Goal: Find specific page/section: Find specific page/section

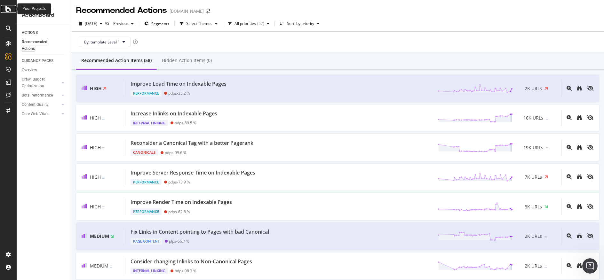
click at [10, 6] on icon at bounding box center [8, 9] width 6 height 8
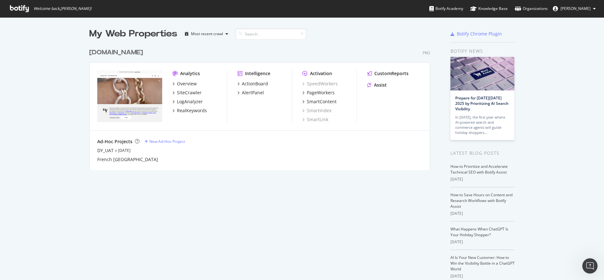
scroll to position [33, 0]
